Goal: Understand process/instructions: Learn how to perform a task or action

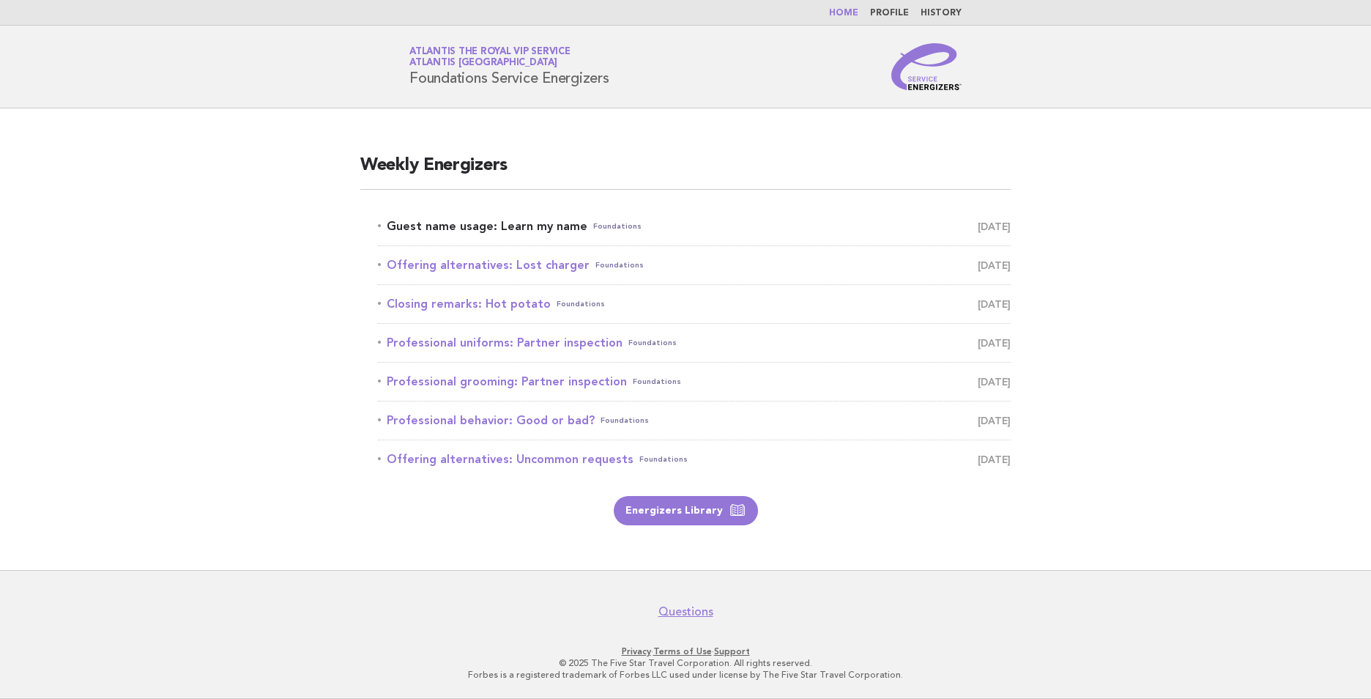
click at [502, 224] on link "Guest name usage: Learn my name Foundations [DATE]" at bounding box center [694, 226] width 633 height 21
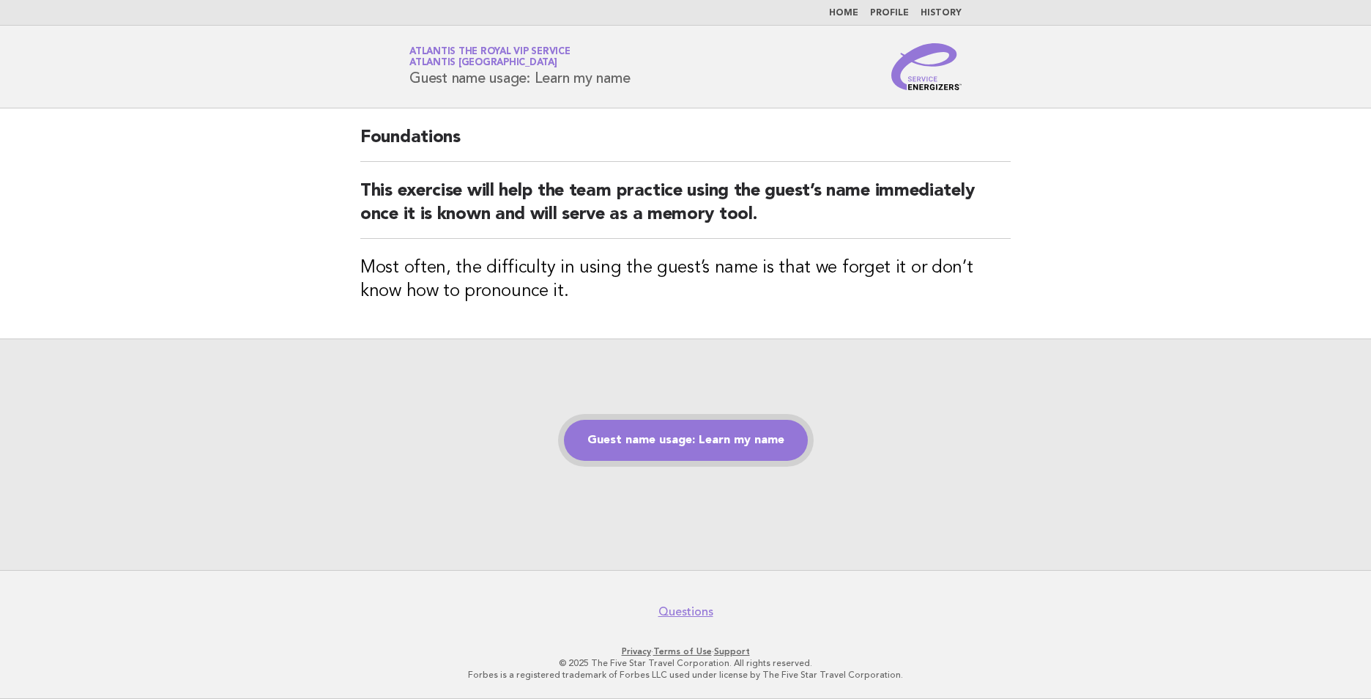
click at [738, 442] on link "Guest name usage: Learn my name" at bounding box center [686, 440] width 244 height 41
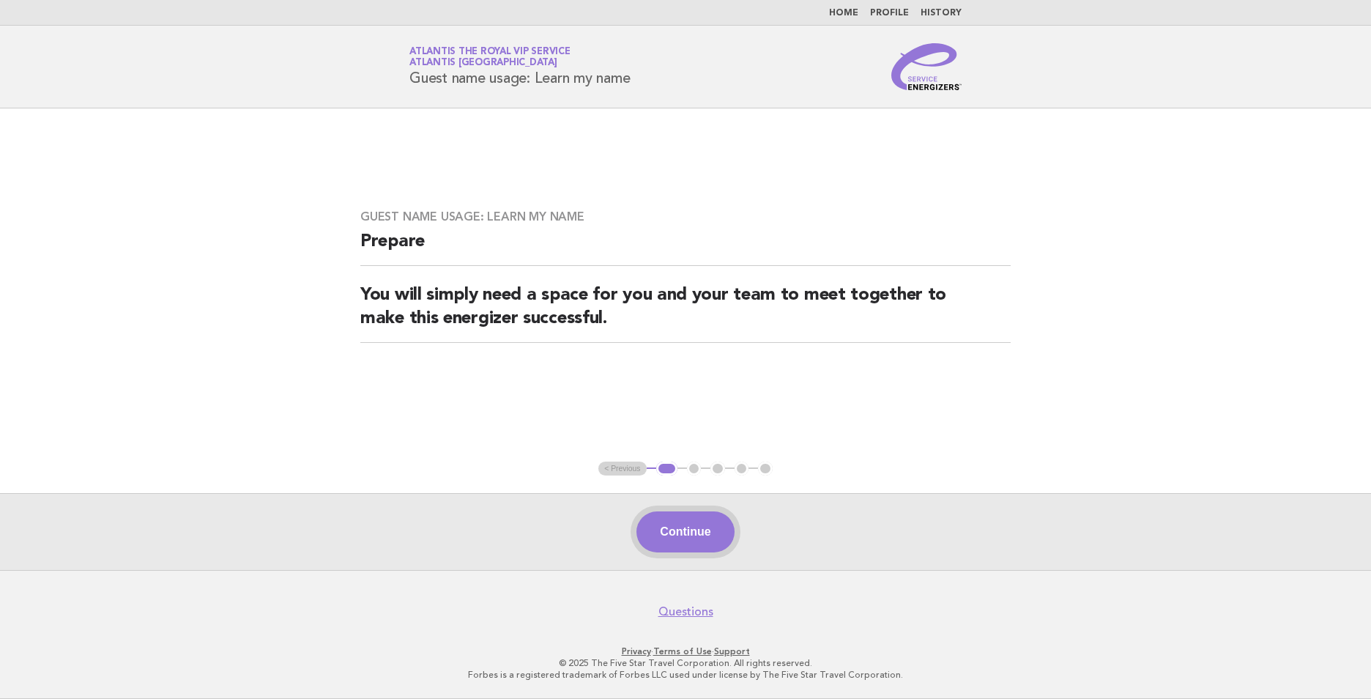
click at [704, 542] on button "Continue" at bounding box center [684, 531] width 97 height 41
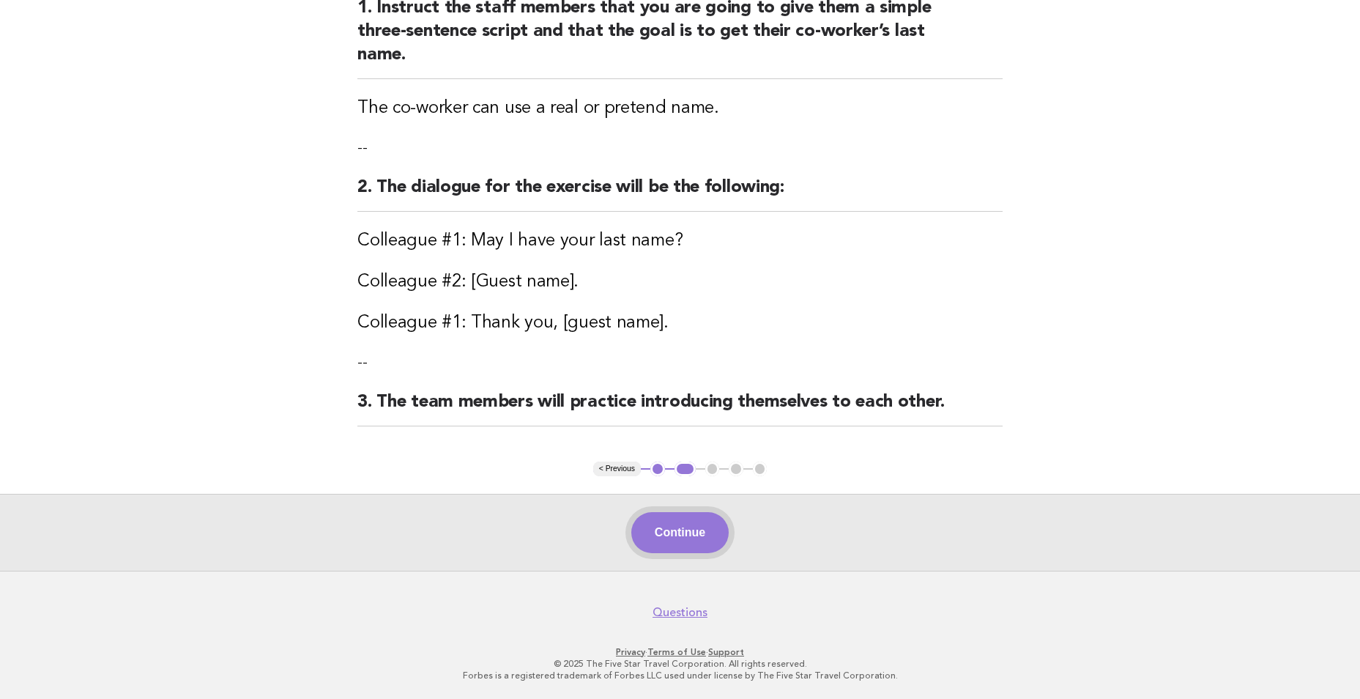
click at [710, 552] on button "Continue" at bounding box center [679, 532] width 97 height 41
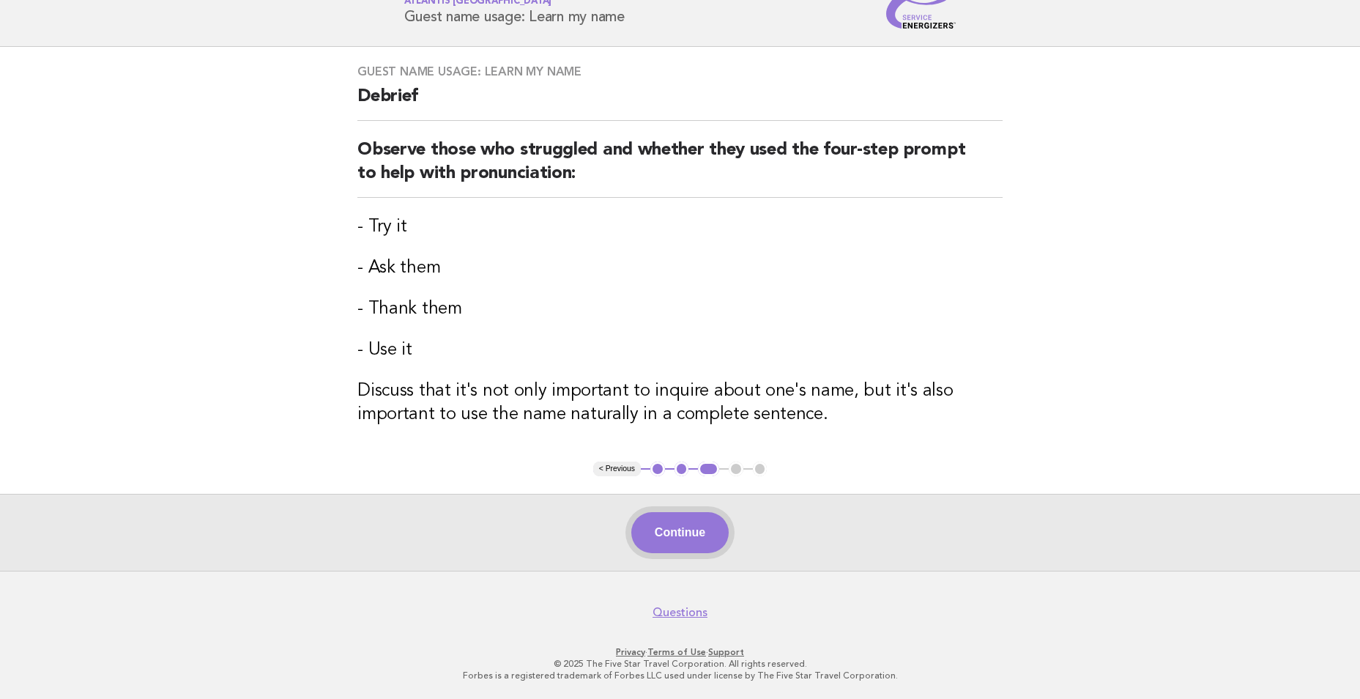
click at [663, 529] on button "Continue" at bounding box center [679, 532] width 97 height 41
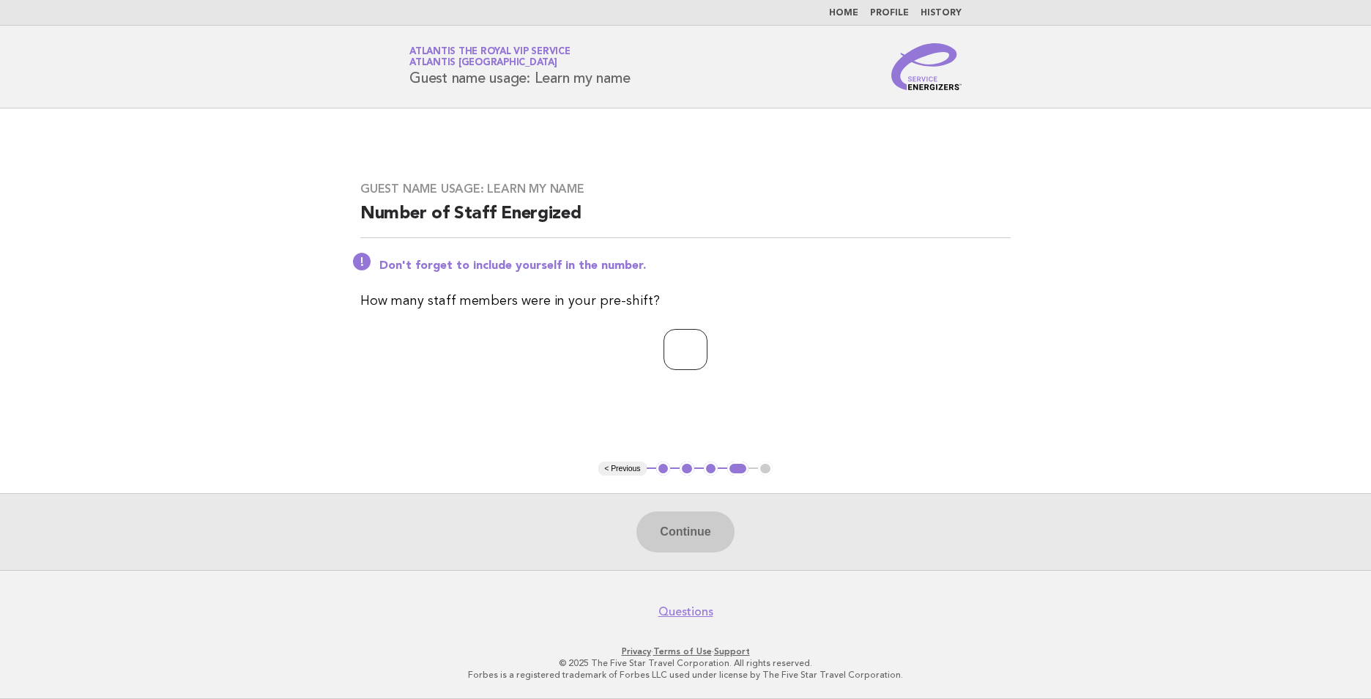
click at [677, 344] on input "number" at bounding box center [685, 349] width 44 height 41
type input "*"
click at [688, 526] on button "Continue" at bounding box center [684, 531] width 97 height 41
